Goal: Task Accomplishment & Management: Manage account settings

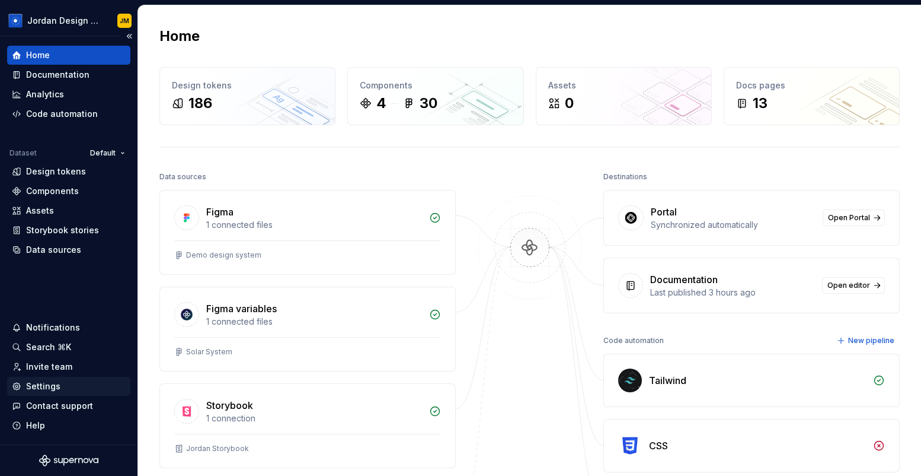
click at [69, 385] on div "Settings" at bounding box center [69, 386] width 114 height 12
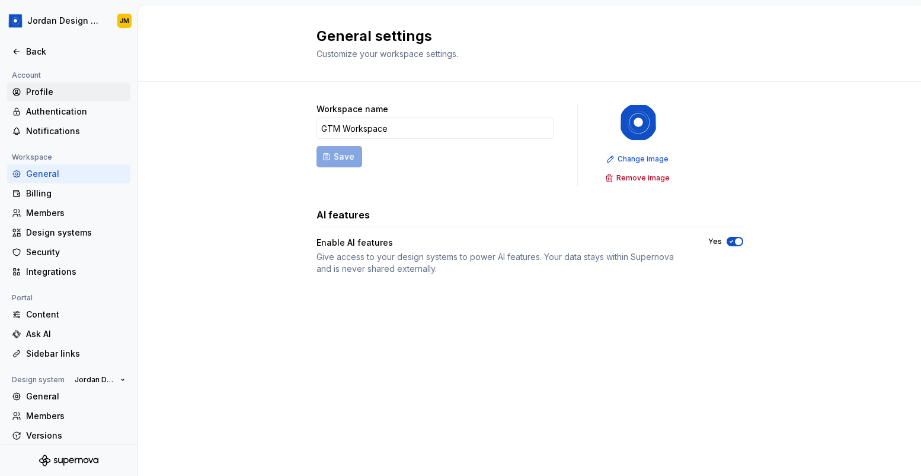
click at [80, 95] on div "Profile" at bounding box center [76, 92] width 100 height 12
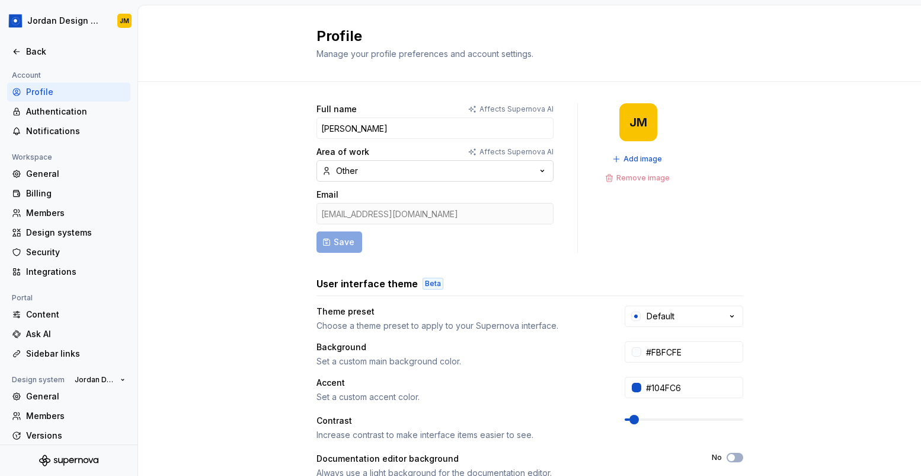
click at [401, 171] on button "Other" at bounding box center [435, 170] width 237 height 21
